Goal: Information Seeking & Learning: Learn about a topic

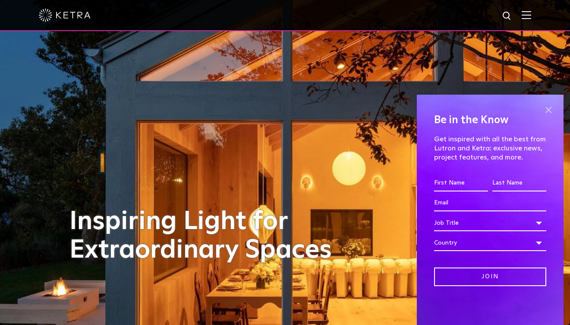
click at [548, 110] on span at bounding box center [548, 109] width 13 height 13
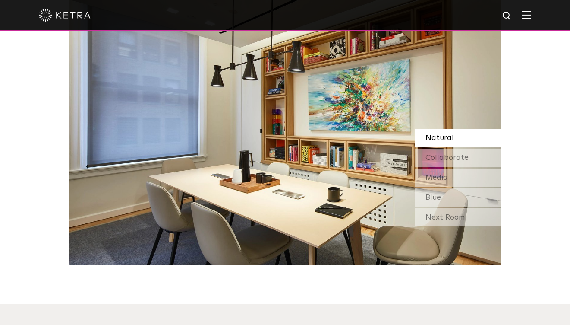
scroll to position [814, 0]
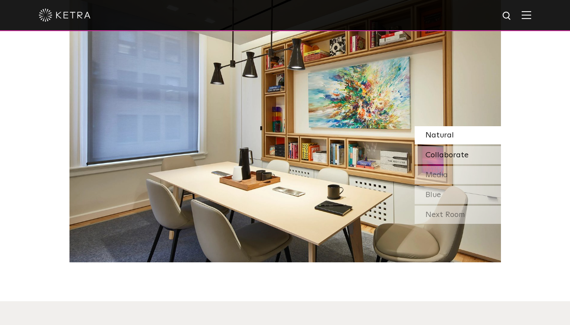
click at [461, 151] on span "Collaborate" at bounding box center [447, 155] width 43 height 8
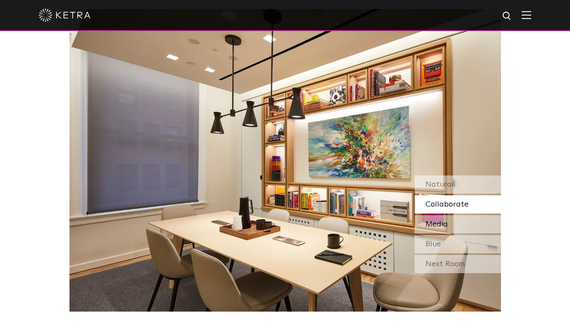
scroll to position [765, 0]
click at [434, 220] on span "Media" at bounding box center [437, 224] width 22 height 8
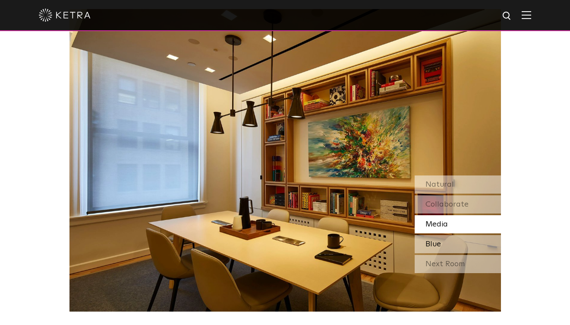
click at [433, 240] on span "Blue" at bounding box center [434, 244] width 16 height 8
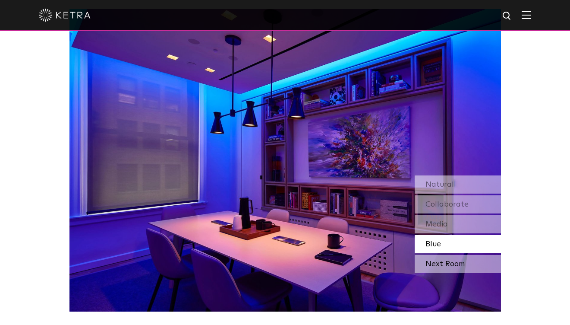
click at [443, 255] on div "Next Room" at bounding box center [458, 264] width 86 height 18
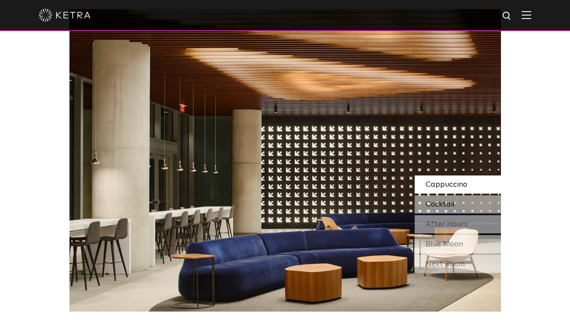
click at [460, 195] on div "Cocktail" at bounding box center [458, 204] width 86 height 18
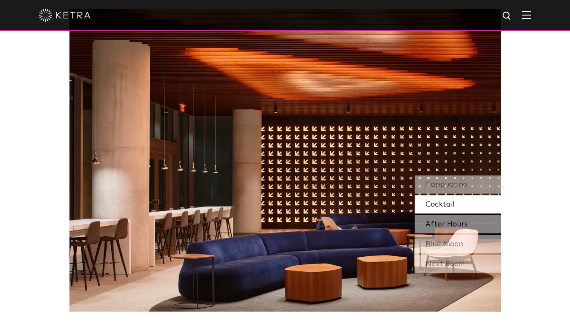
click at [458, 220] on span "After Hours" at bounding box center [447, 224] width 42 height 8
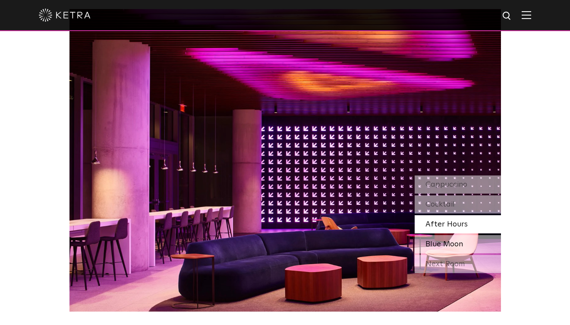
click at [450, 240] on span "Blue Moon" at bounding box center [445, 244] width 38 height 8
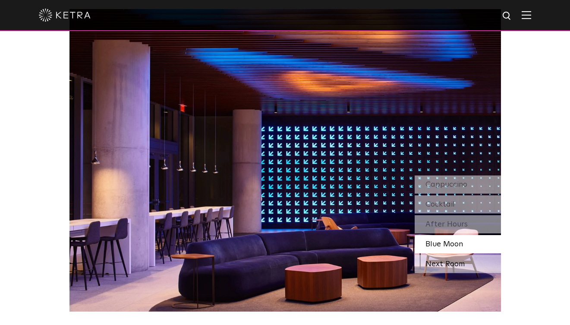
click at [452, 255] on div "Next Room" at bounding box center [458, 264] width 86 height 18
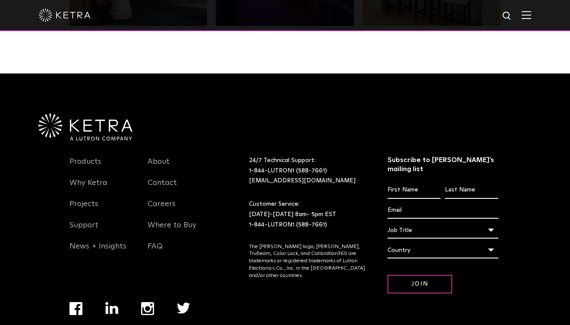
scroll to position [1813, 0]
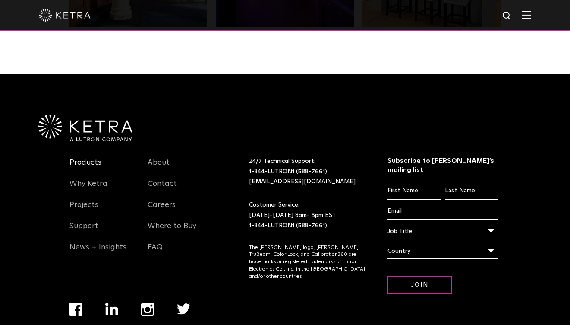
click at [90, 158] on link "Products" at bounding box center [86, 168] width 32 height 20
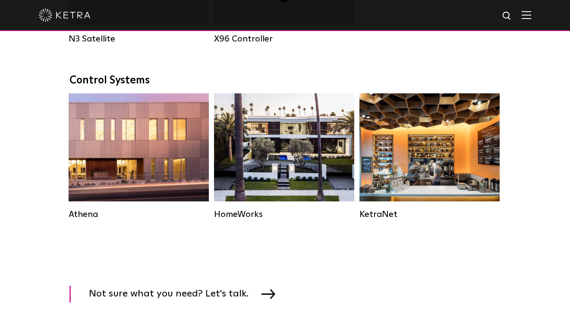
scroll to position [1263, 0]
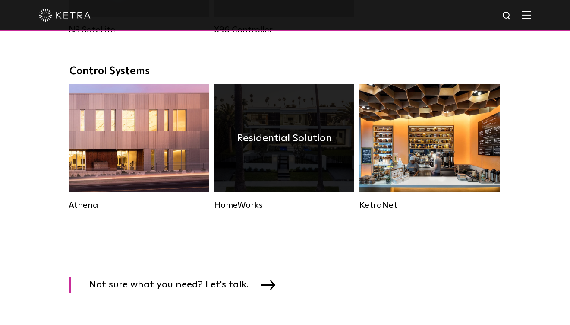
click at [302, 149] on div "Residential Solution" at bounding box center [284, 138] width 140 height 108
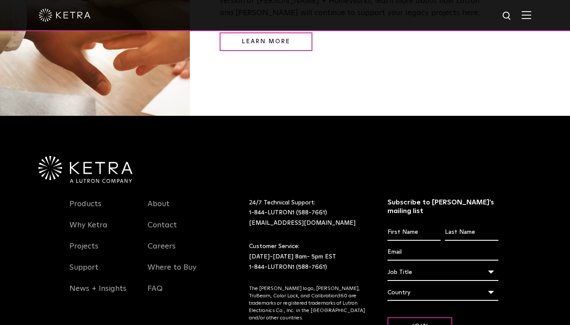
scroll to position [1109, 0]
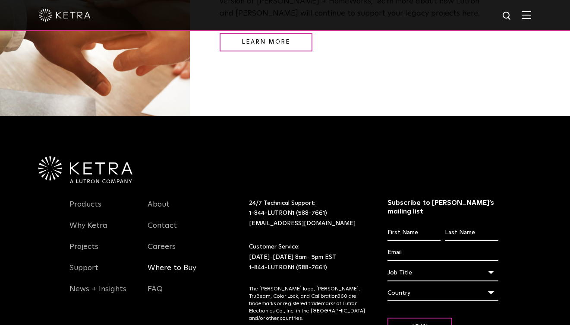
click at [161, 263] on link "Where to Buy" at bounding box center [172, 273] width 49 height 20
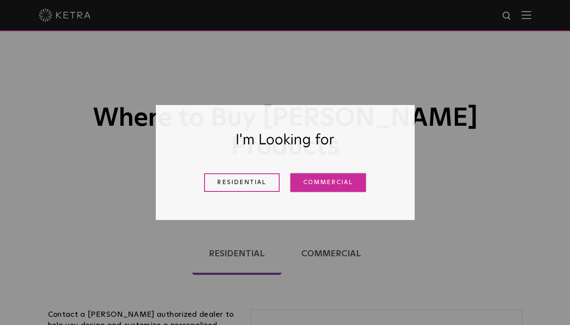
click at [339, 176] on link "Commercial" at bounding box center [329, 182] width 76 height 19
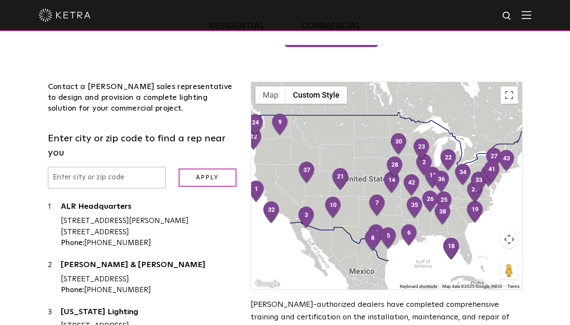
scroll to position [228, 0]
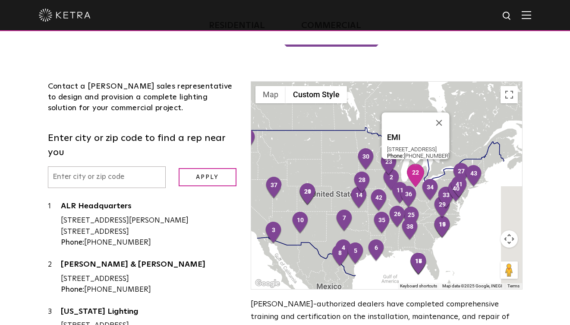
click at [415, 164] on img "22" at bounding box center [416, 175] width 18 height 23
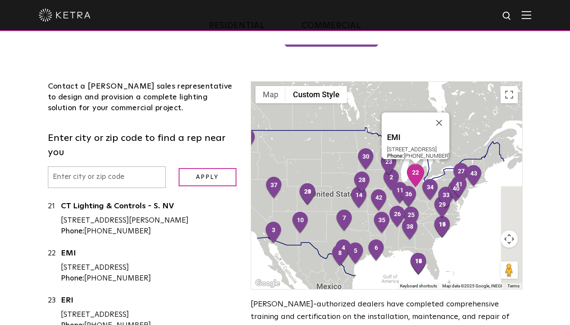
scroll to position [970, 0]
click at [133, 262] on div "44262 Phoenix DR., Sterling Heights, MI 48314" at bounding box center [149, 267] width 177 height 11
click at [70, 249] on link "EMI" at bounding box center [149, 254] width 177 height 11
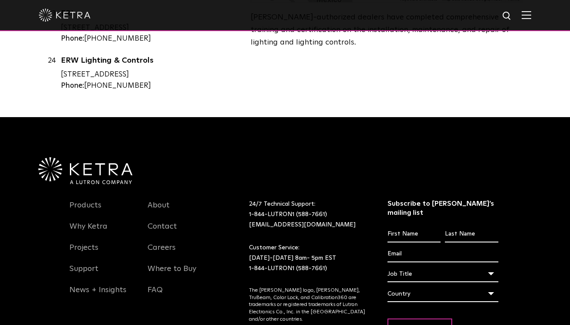
scroll to position [517, 0]
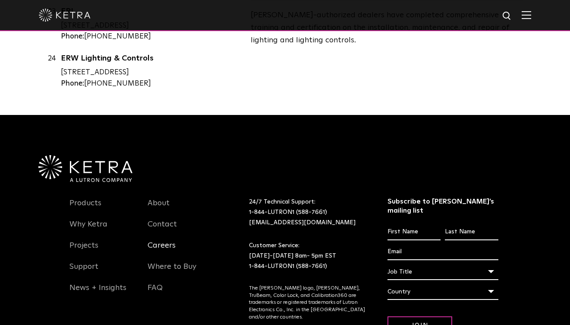
click at [169, 241] on link "Careers" at bounding box center [162, 251] width 28 height 20
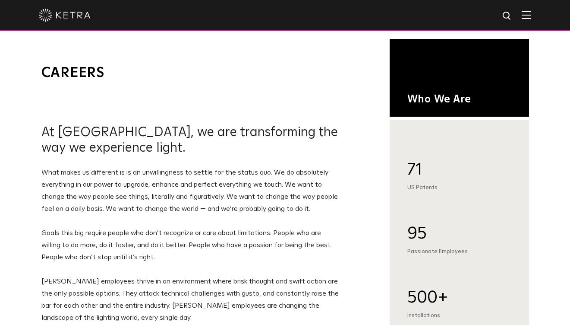
click at [531, 21] on div at bounding box center [285, 15] width 493 height 30
click at [517, 8] on div at bounding box center [285, 15] width 493 height 30
click at [524, 15] on img at bounding box center [526, 15] width 9 height 8
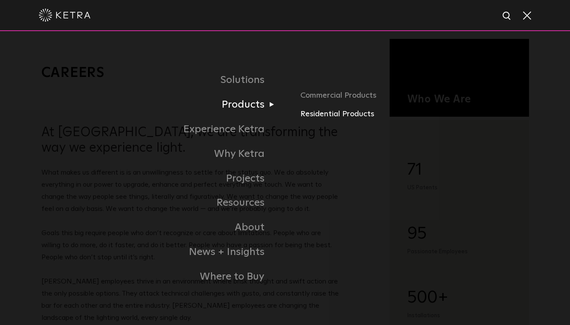
click at [306, 112] on link "Residential Products" at bounding box center [415, 114] width 228 height 13
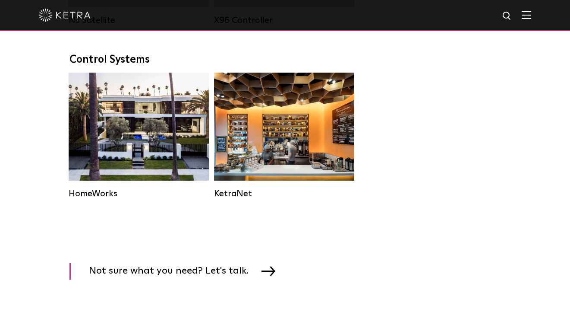
scroll to position [1121, 0]
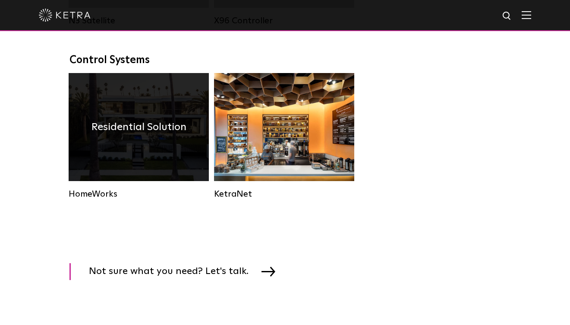
click at [124, 134] on h4 "Residential Solution" at bounding box center [139, 127] width 95 height 16
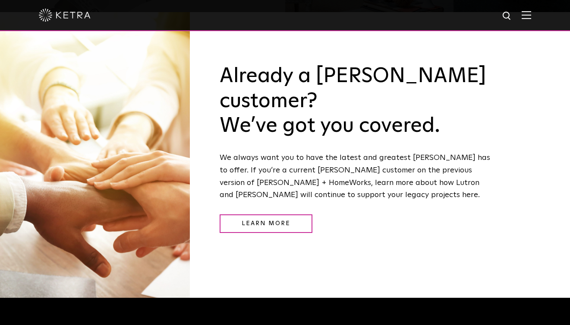
scroll to position [928, 0]
click at [290, 214] on link "Learn More" at bounding box center [266, 223] width 93 height 19
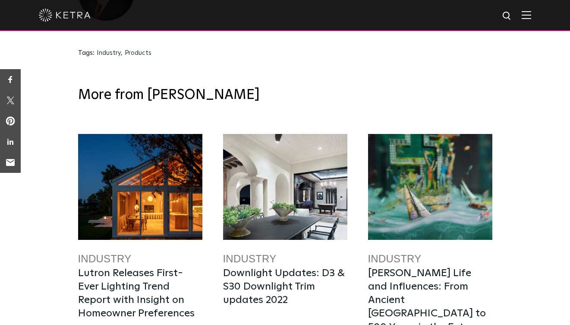
scroll to position [913, 0]
